Goal: Obtain resource: Obtain resource

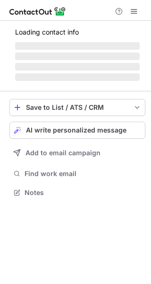
scroll to position [183, 151]
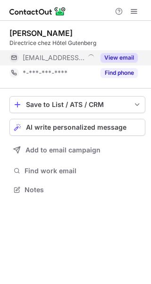
click at [123, 57] on button "View email" at bounding box center [119, 57] width 37 height 9
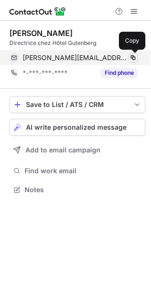
click at [133, 58] on span at bounding box center [134, 58] width 8 height 8
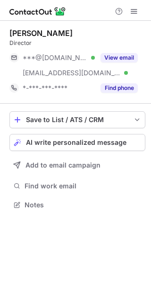
scroll to position [198, 151]
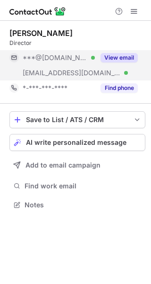
click at [119, 58] on button "View email" at bounding box center [119, 57] width 37 height 9
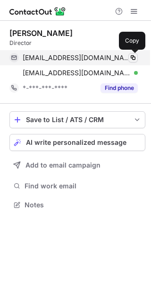
click at [132, 58] on span at bounding box center [134, 58] width 8 height 8
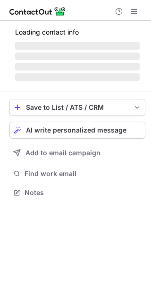
scroll to position [183, 151]
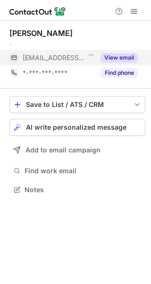
click at [130, 54] on button "View email" at bounding box center [119, 57] width 37 height 9
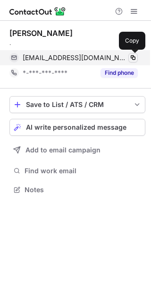
click at [136, 58] on span at bounding box center [134, 58] width 8 height 8
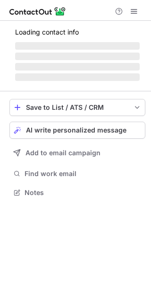
scroll to position [192, 151]
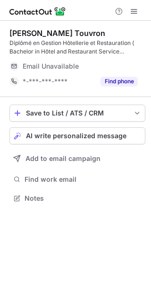
scroll to position [192, 151]
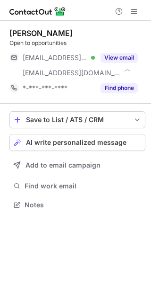
scroll to position [198, 151]
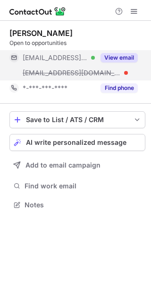
click at [125, 54] on button "View email" at bounding box center [119, 57] width 37 height 9
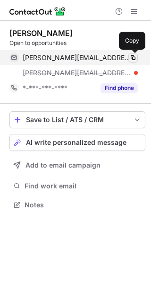
click at [134, 59] on span at bounding box center [134, 58] width 8 height 8
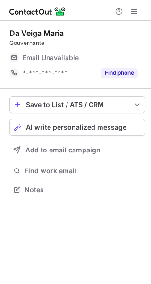
scroll to position [183, 151]
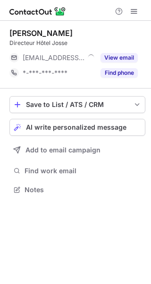
scroll to position [183, 151]
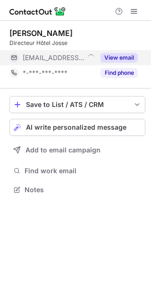
click at [119, 57] on button "View email" at bounding box center [119, 57] width 37 height 9
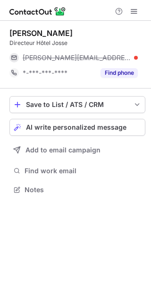
click at [132, 61] on div "ludovic@petitpalaisnice.com" at bounding box center [80, 57] width 115 height 9
